Goal: Information Seeking & Learning: Understand process/instructions

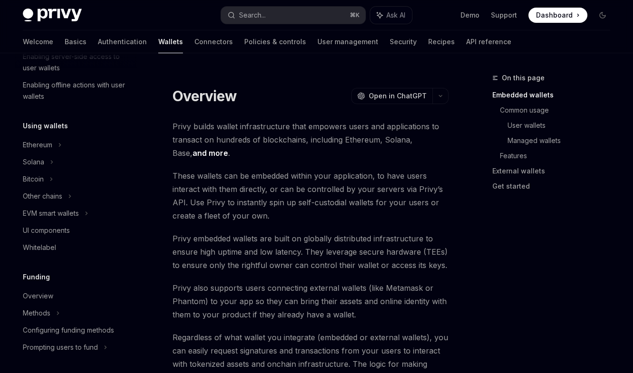
scroll to position [183, 0]
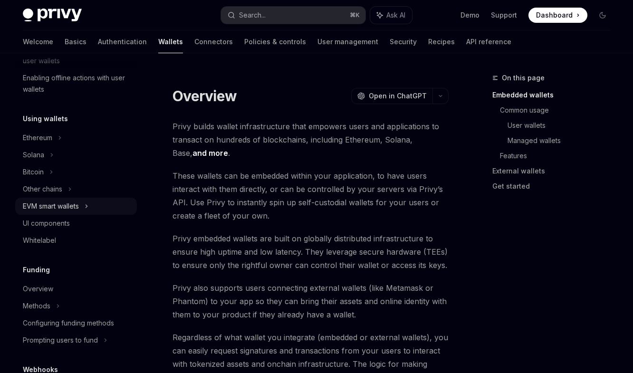
click at [77, 205] on div "EVM smart wallets" at bounding box center [51, 206] width 56 height 11
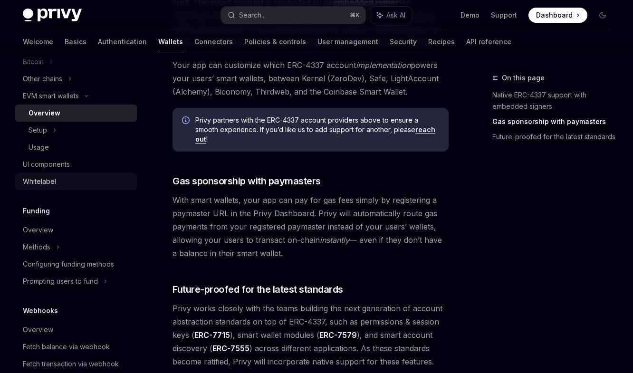
scroll to position [314, 0]
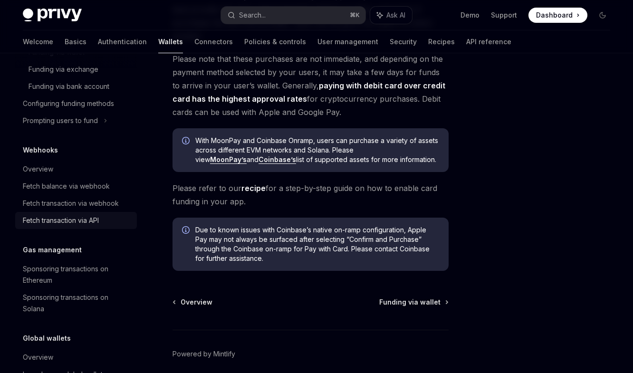
scroll to position [580, 0]
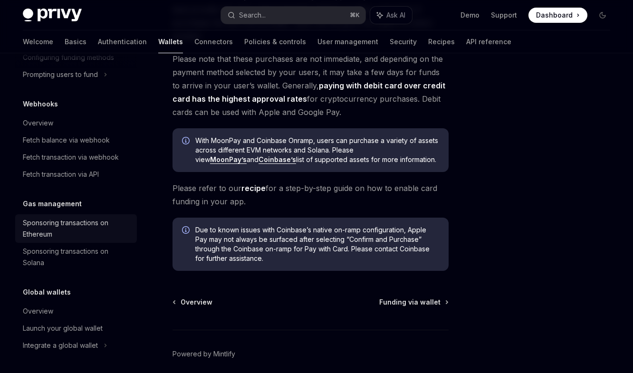
click at [104, 228] on div "Sponsoring transactions on Ethereum" at bounding box center [77, 228] width 108 height 23
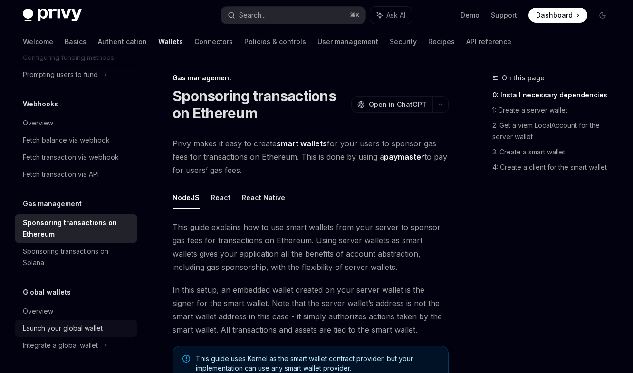
click at [84, 328] on div "Launch your global wallet" at bounding box center [63, 328] width 80 height 11
type textarea "*"
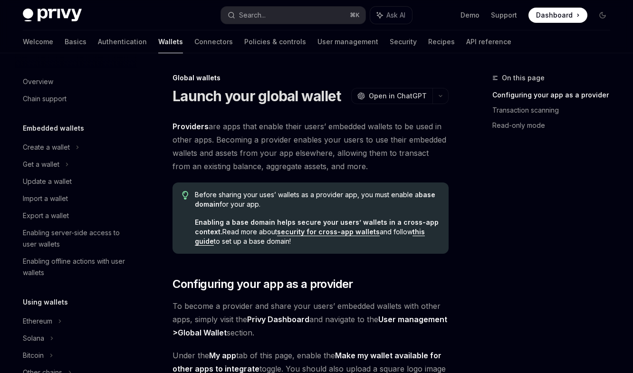
click at [564, 17] on span "Dashboard" at bounding box center [554, 15] width 37 height 10
